Goal: Check status: Check status

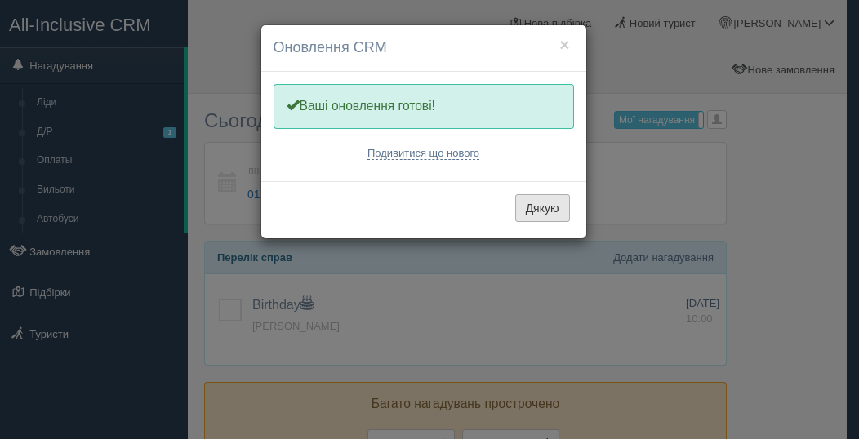
click at [548, 213] on button "Дякую" at bounding box center [542, 208] width 55 height 28
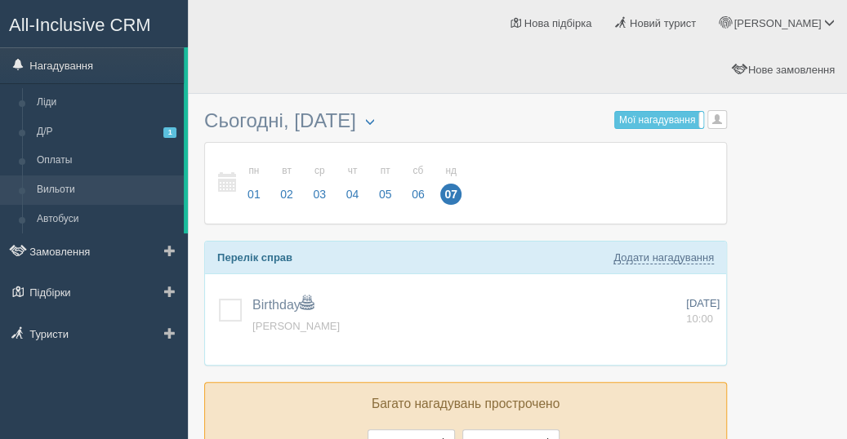
click at [69, 200] on link "Вильоти" at bounding box center [106, 190] width 154 height 29
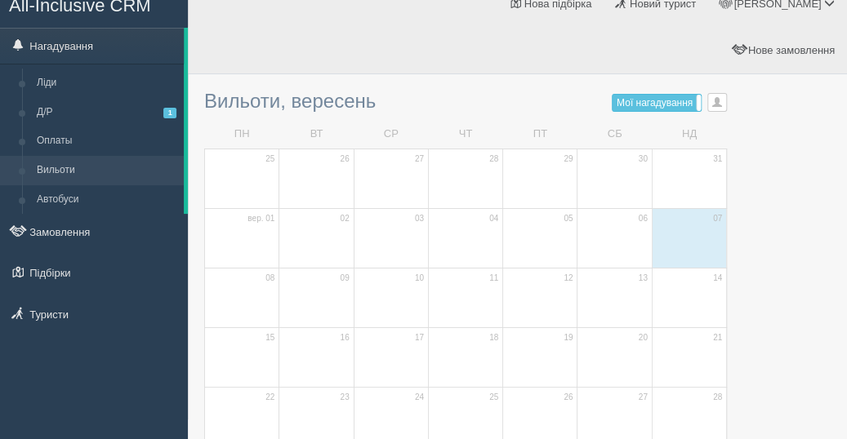
scroll to position [19, 0]
click at [719, 98] on span "button" at bounding box center [717, 103] width 10 height 10
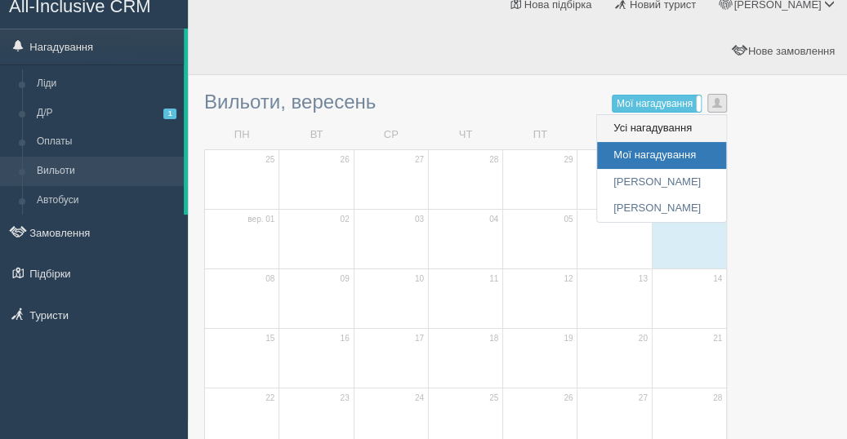
click at [689, 115] on link "Усі нагадування Усі" at bounding box center [661, 128] width 129 height 27
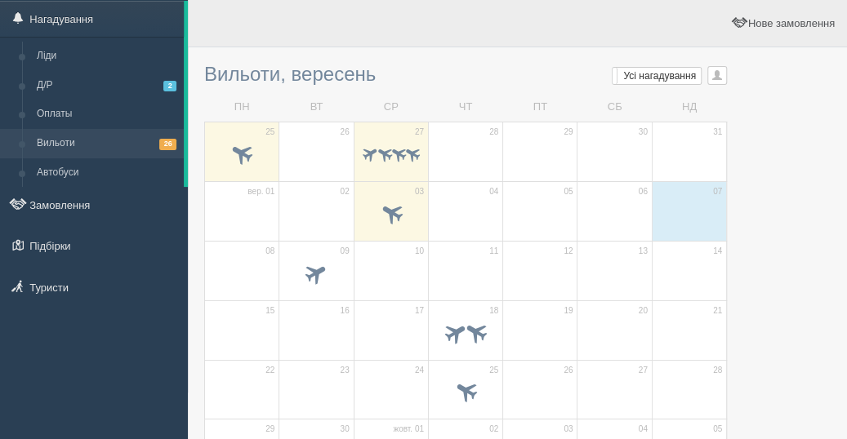
scroll to position [48, 0]
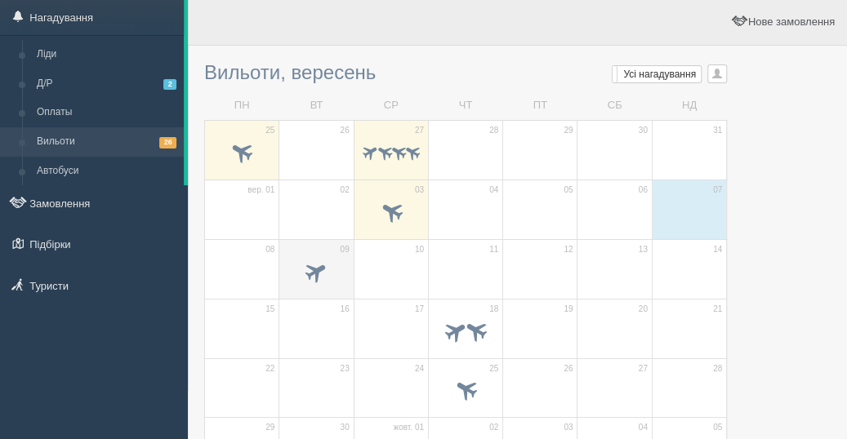
click at [343, 260] on span at bounding box center [316, 274] width 57 height 28
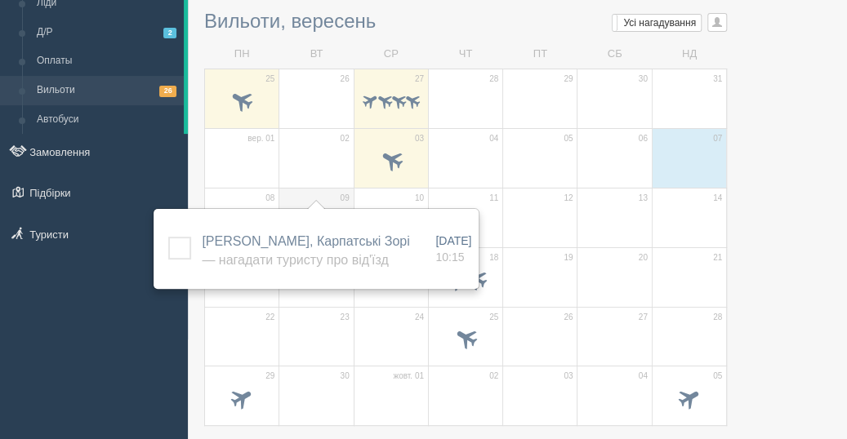
scroll to position [102, 0]
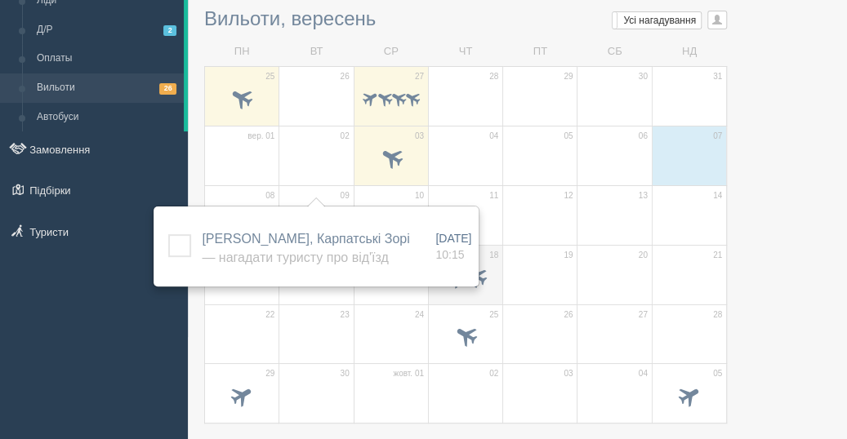
click at [494, 245] on td "18" at bounding box center [465, 275] width 74 height 60
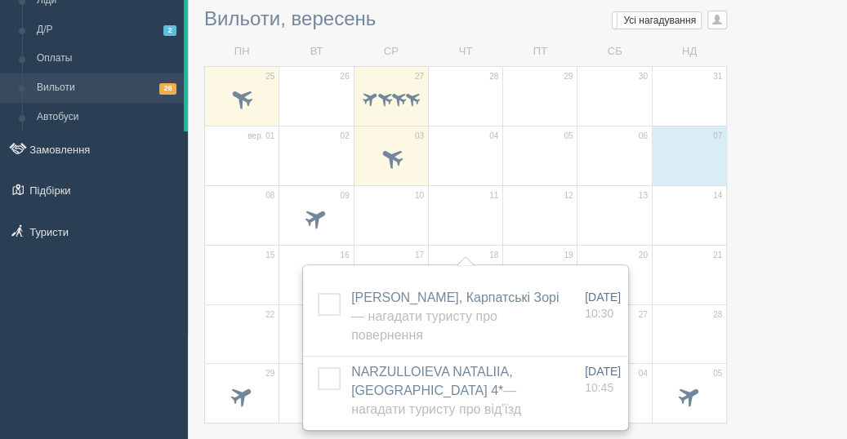
scroll to position [123, 0]
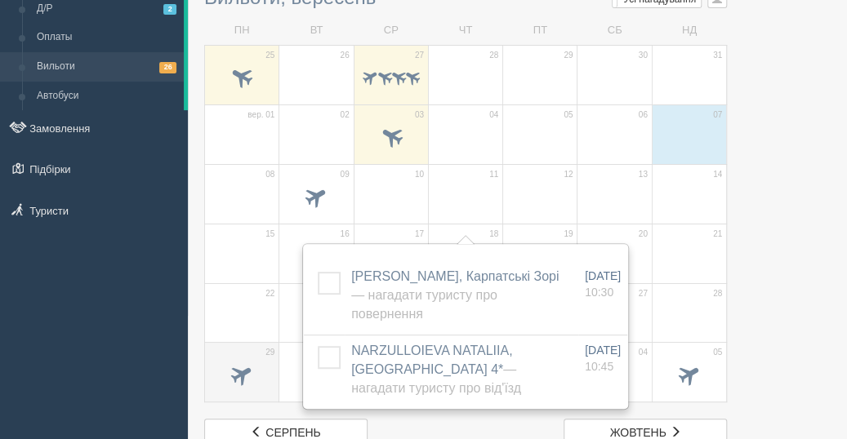
click at [239, 359] on div at bounding box center [241, 376] width 57 height 34
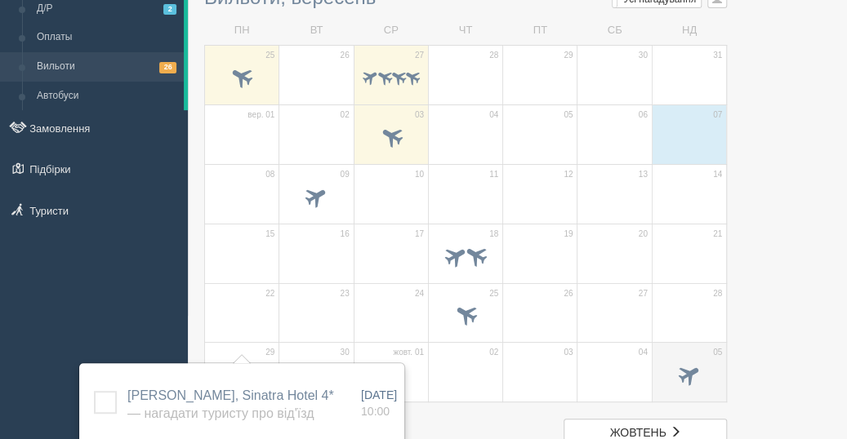
click at [667, 343] on td "05" at bounding box center [689, 373] width 74 height 60
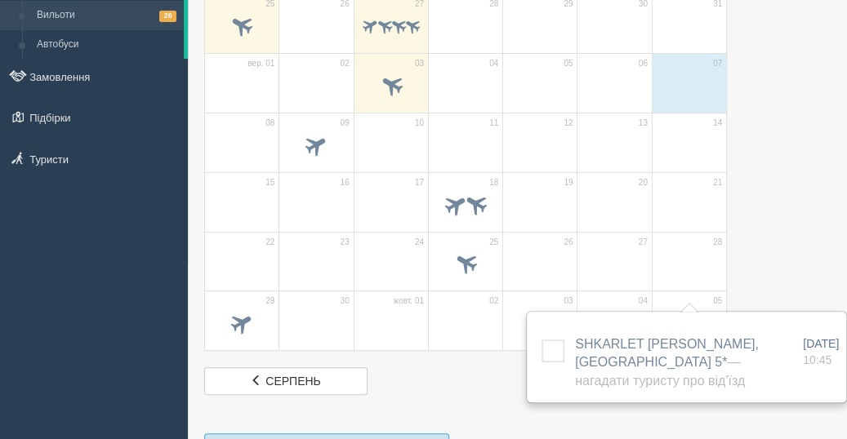
scroll to position [176, 0]
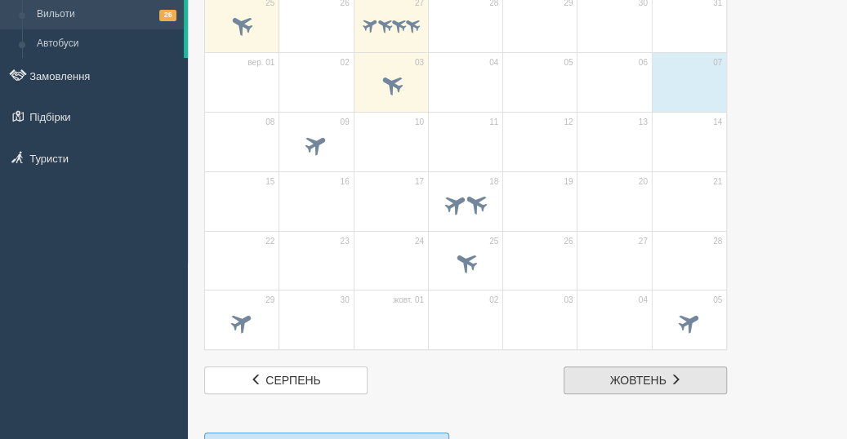
click at [689, 367] on link "жов жовтень" at bounding box center [645, 381] width 163 height 28
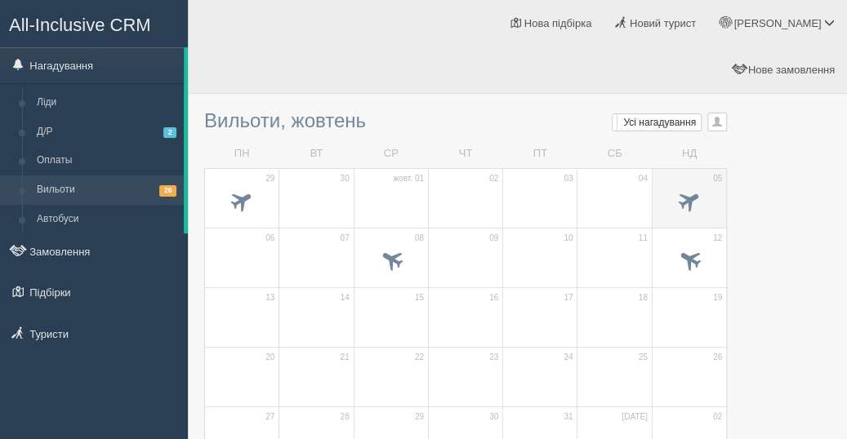
click at [667, 189] on span at bounding box center [689, 203] width 57 height 28
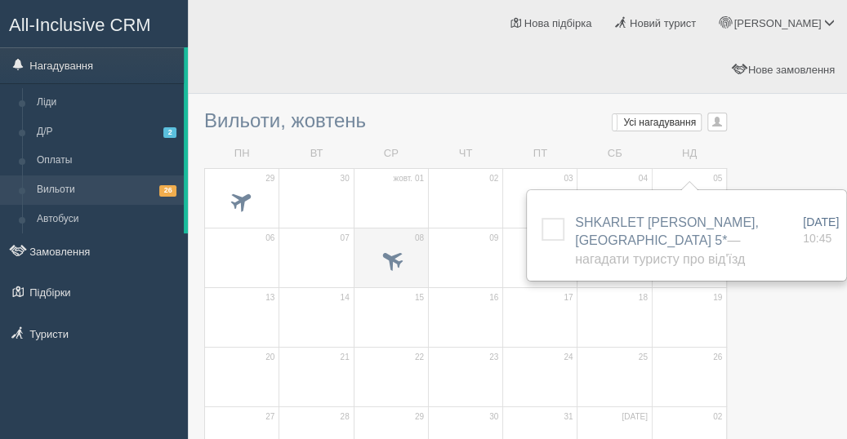
click at [407, 228] on td "08" at bounding box center [391, 258] width 74 height 60
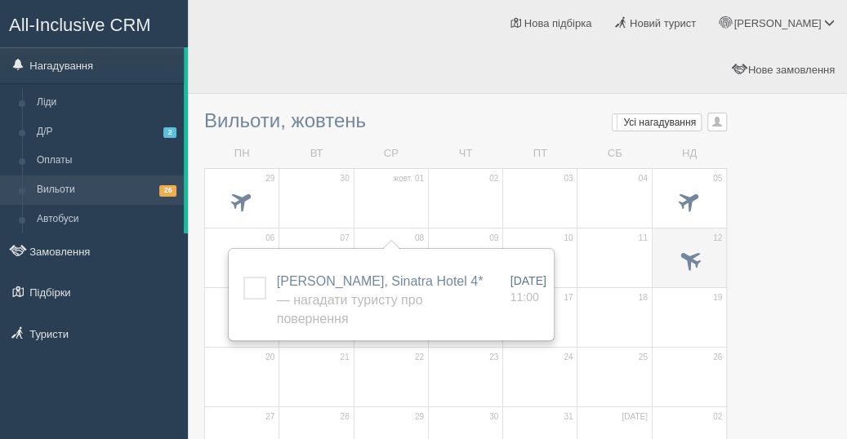
click at [672, 248] on span at bounding box center [689, 262] width 57 height 28
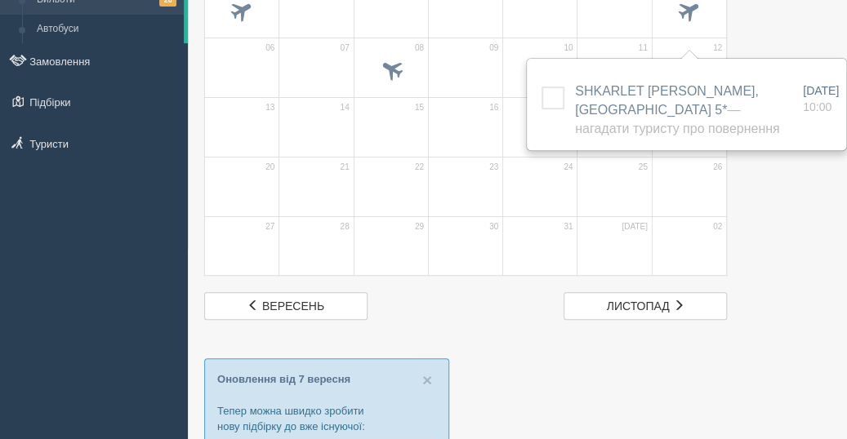
scroll to position [191, 0]
